Goal: Navigation & Orientation: Understand site structure

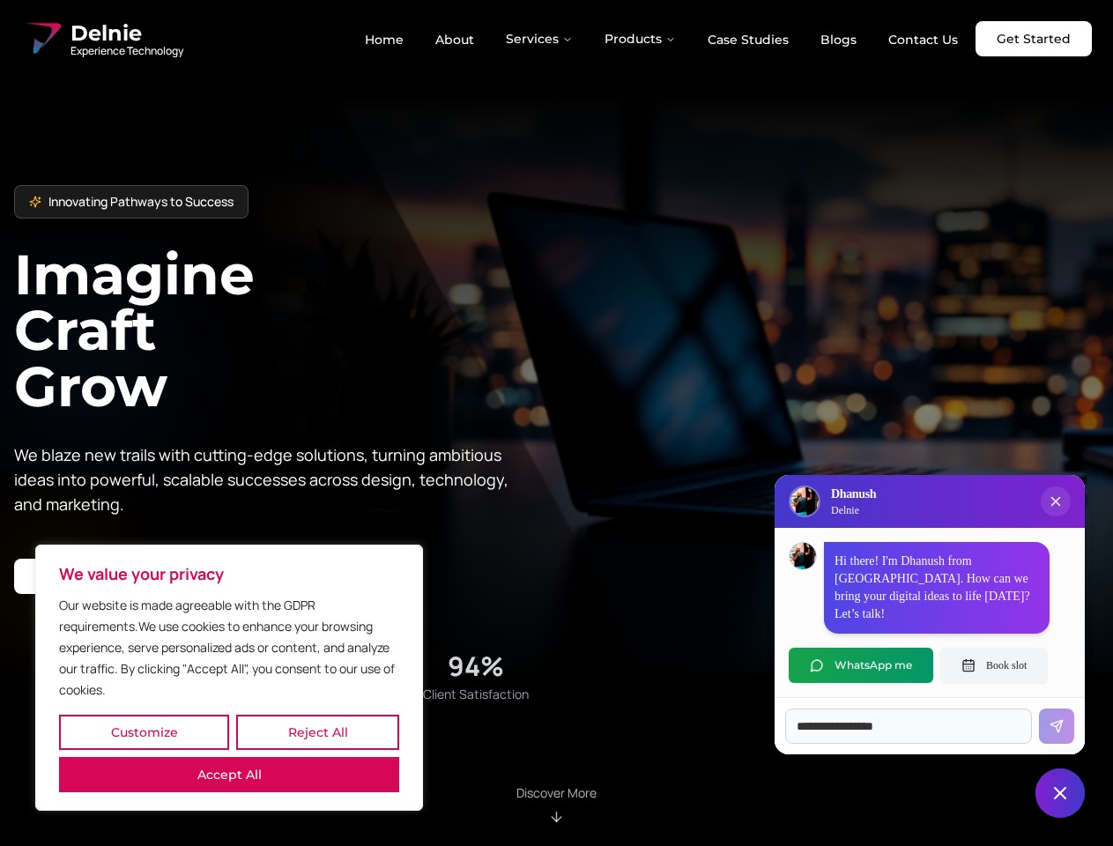
click at [144, 732] on button "Customize" at bounding box center [144, 732] width 170 height 35
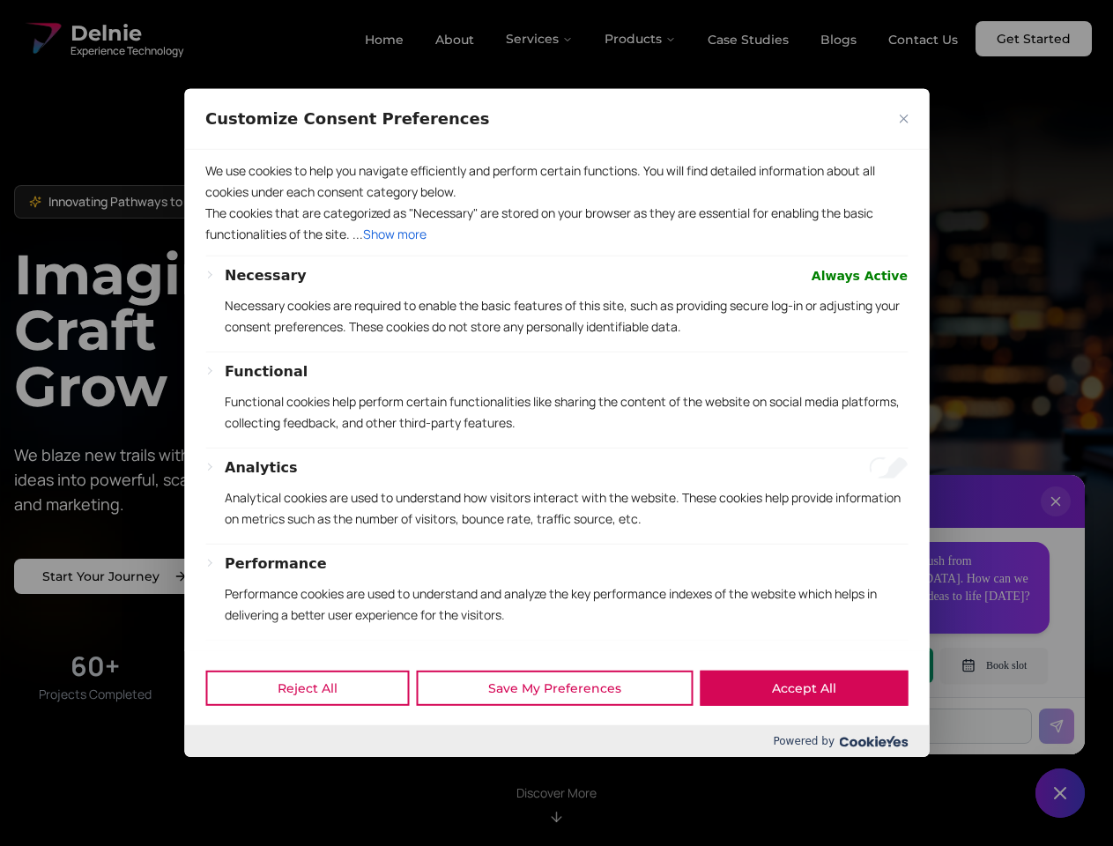
click at [317, 732] on div at bounding box center [556, 423] width 1113 height 846
click at [556, 423] on p "Functional cookies help perform certain functionalities like sharing the conten…" at bounding box center [566, 412] width 683 height 42
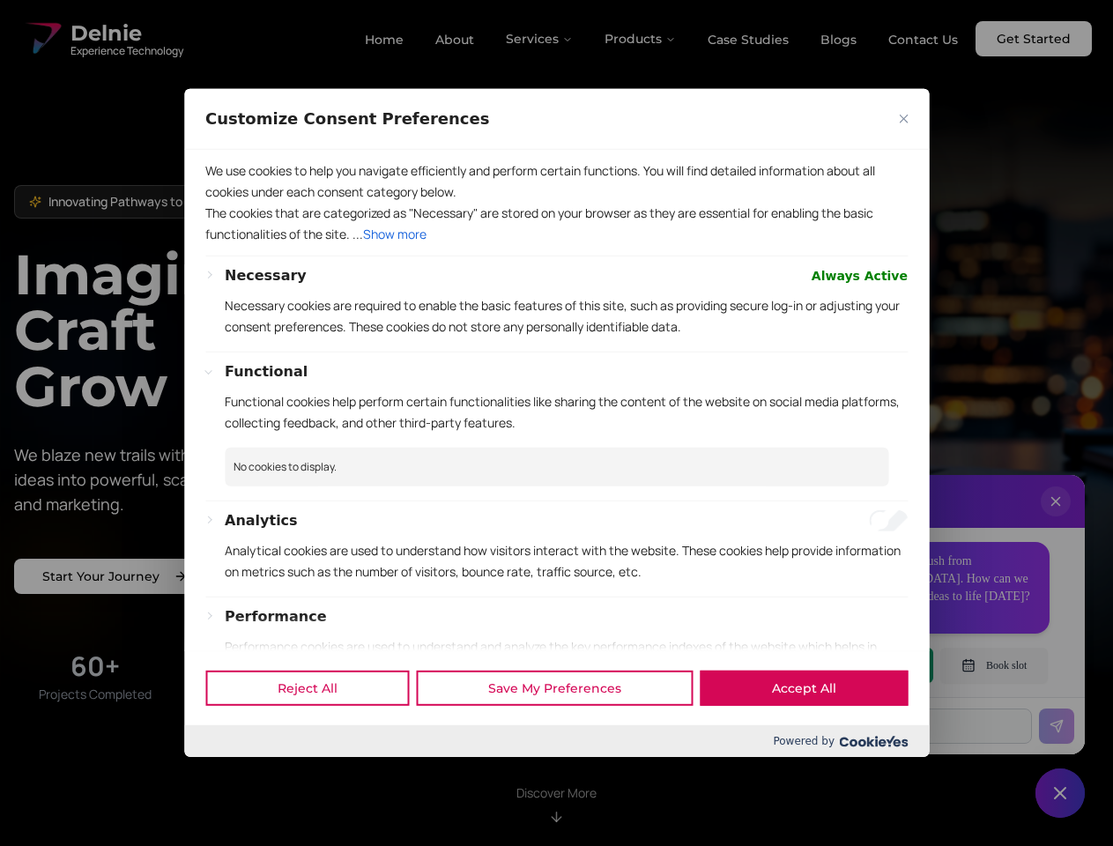
click at [540, 39] on div at bounding box center [556, 423] width 1113 height 846
click at [641, 39] on div at bounding box center [556, 423] width 1113 height 846
click at [1056, 519] on div at bounding box center [556, 423] width 1113 height 846
click at [861, 665] on div "Reject All Save My Preferences Accept All" at bounding box center [556, 687] width 745 height 75
click at [994, 665] on div at bounding box center [556, 423] width 1113 height 846
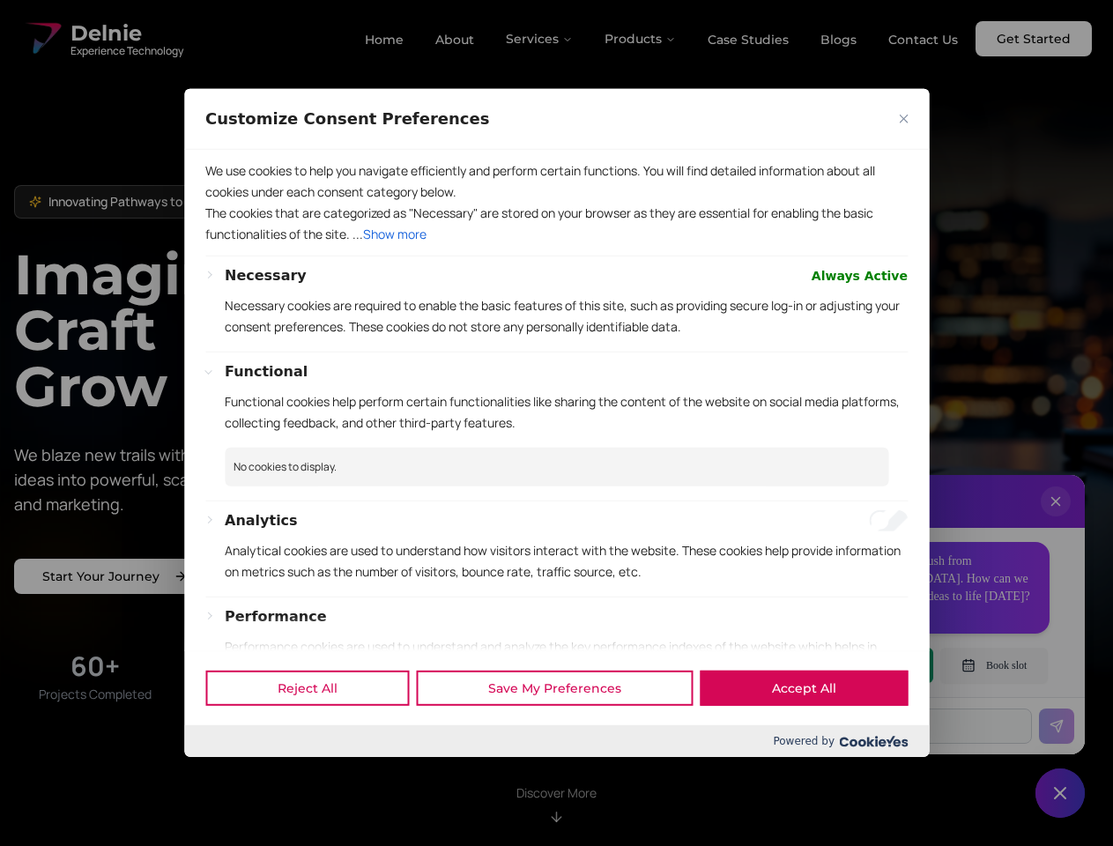
click at [1060, 793] on div at bounding box center [556, 423] width 1113 height 846
